Goal: Task Accomplishment & Management: Manage account settings

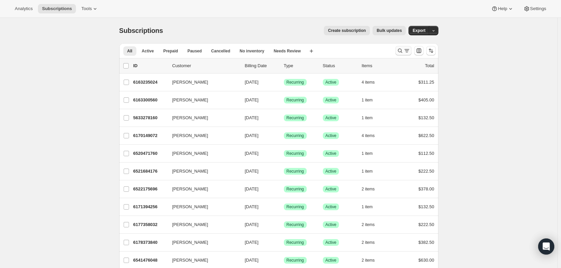
click at [402, 51] on icon "Search and filter results" at bounding box center [400, 50] width 7 height 7
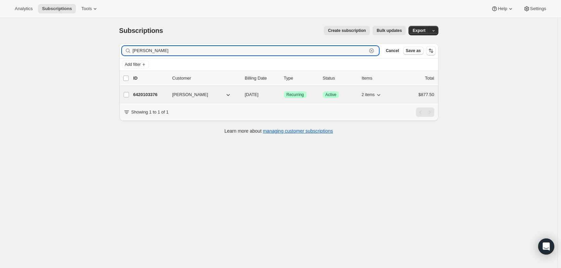
type input "[PERSON_NAME]"
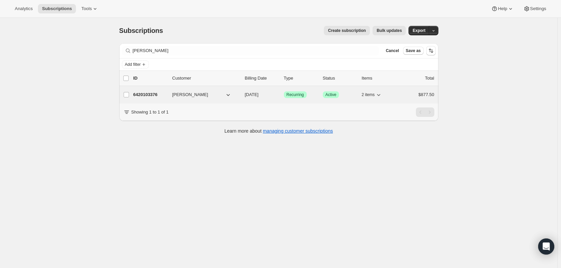
click at [149, 94] on p "6420103376" at bounding box center [150, 94] width 34 height 7
